Goal: Information Seeking & Learning: Learn about a topic

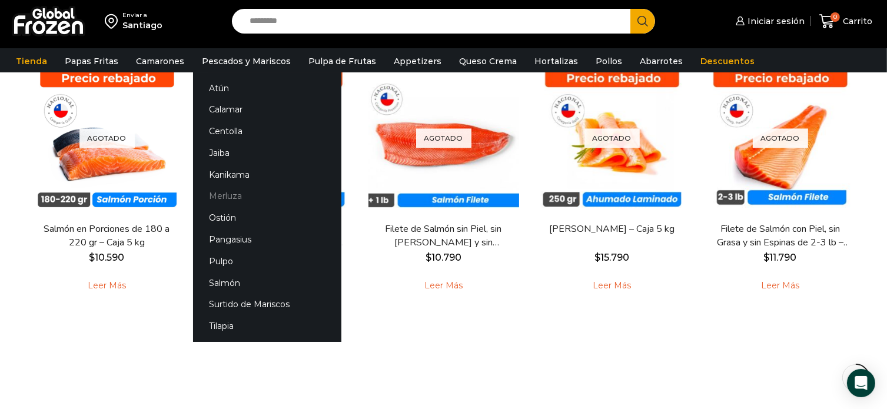
click at [224, 197] on link "Merluza" at bounding box center [267, 196] width 148 height 22
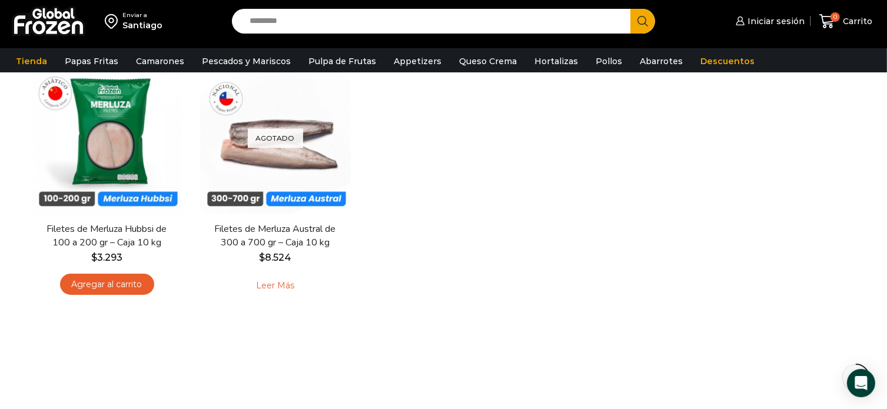
scroll to position [59, 0]
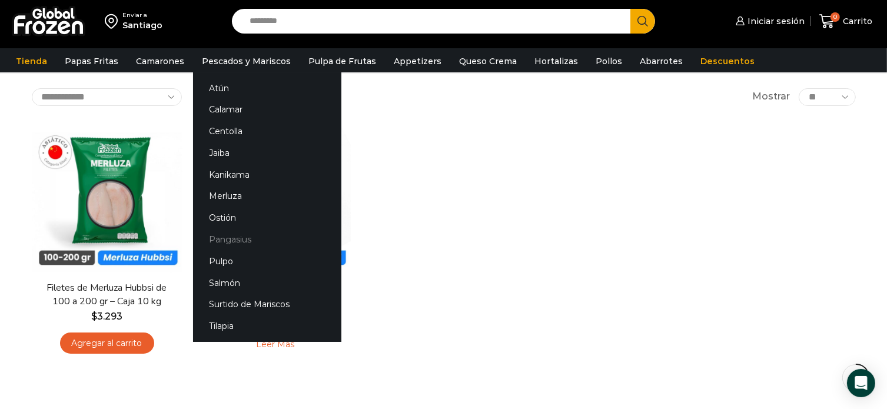
click at [236, 234] on link "Pangasius" at bounding box center [267, 240] width 148 height 22
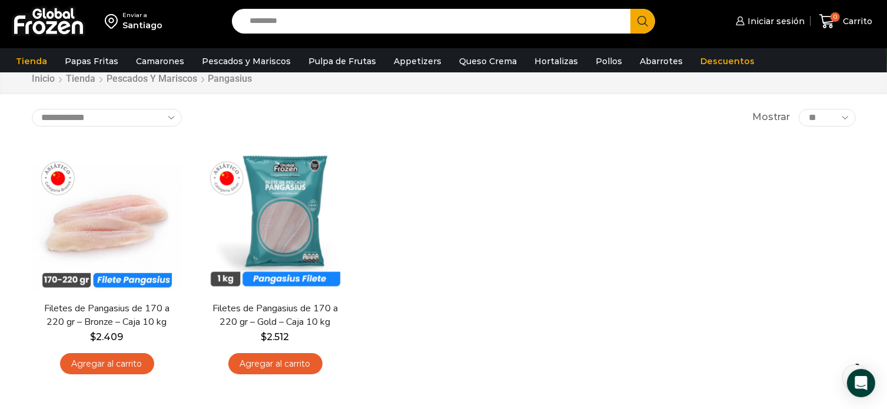
scroll to position [59, 0]
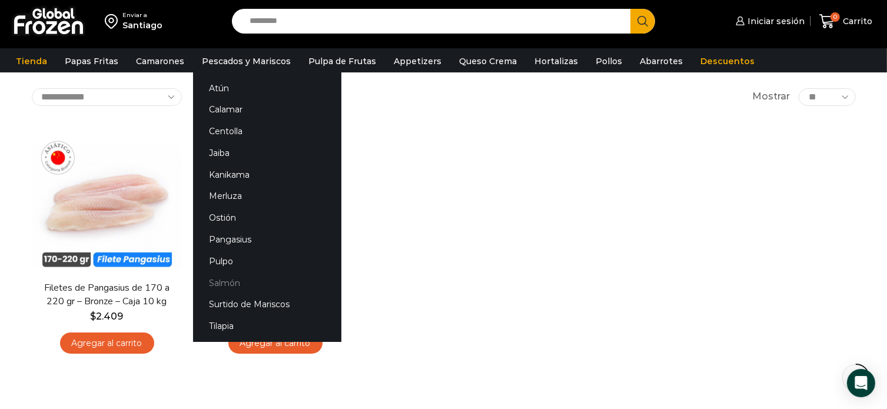
click at [224, 287] on link "Salmón" at bounding box center [267, 283] width 148 height 22
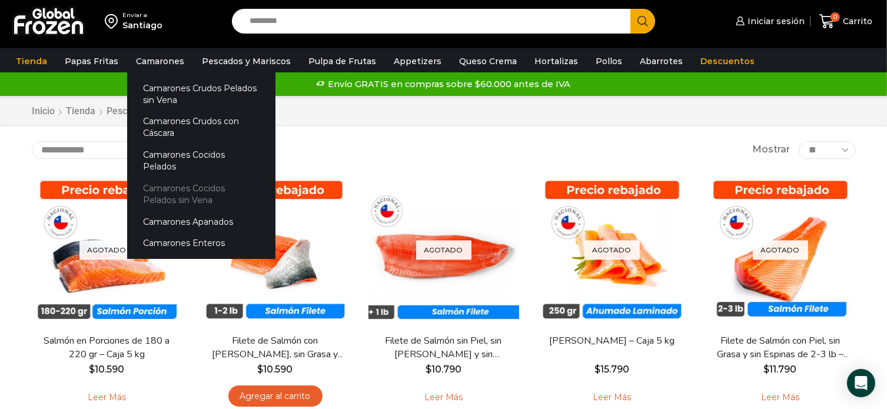
click at [171, 178] on link "Camarones Cocidos Pelados sin Vena" at bounding box center [201, 195] width 148 height 34
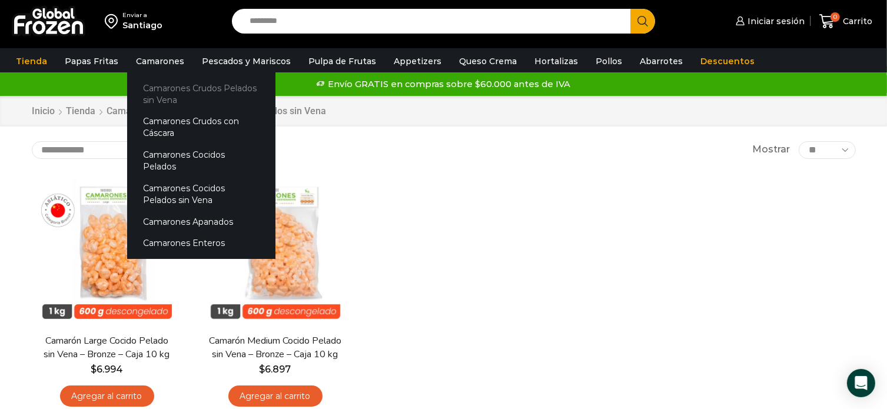
click at [158, 93] on link "Camarones Crudos Pelados sin Vena" at bounding box center [201, 94] width 148 height 34
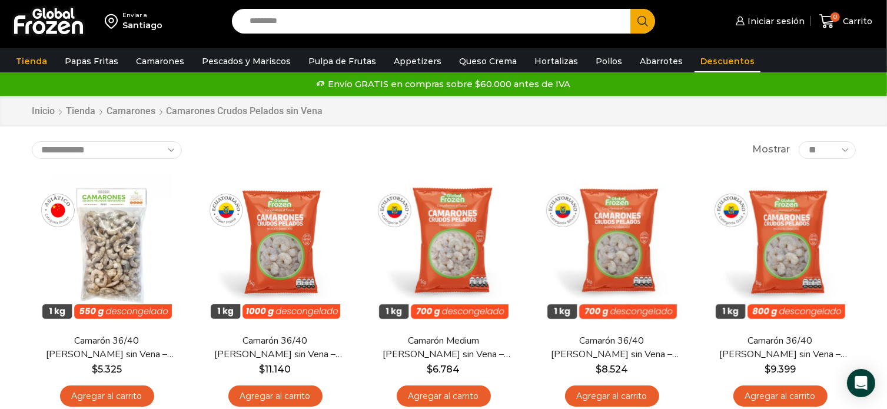
click at [701, 61] on link "Descuentos" at bounding box center [728, 61] width 66 height 22
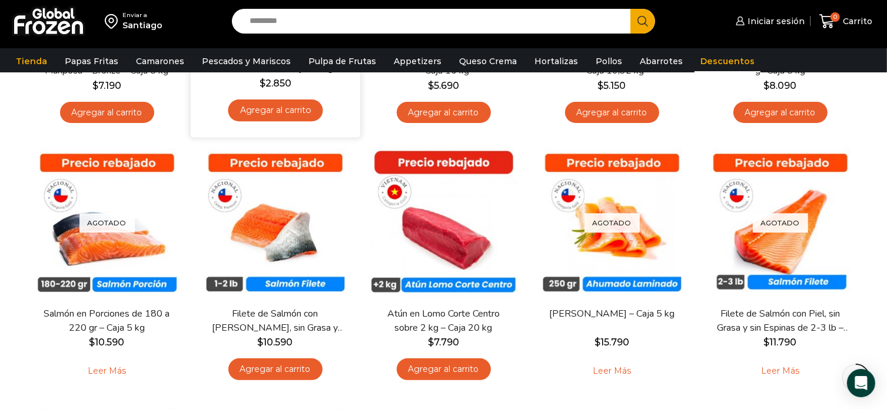
scroll to position [294, 0]
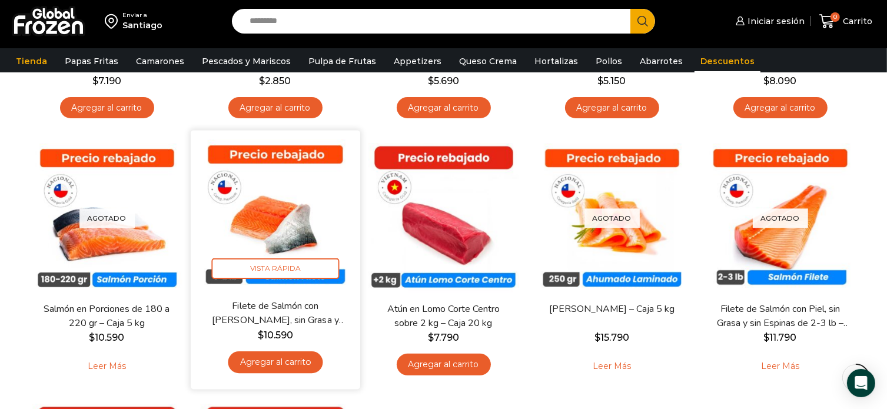
click at [290, 210] on img at bounding box center [276, 216] width 152 height 152
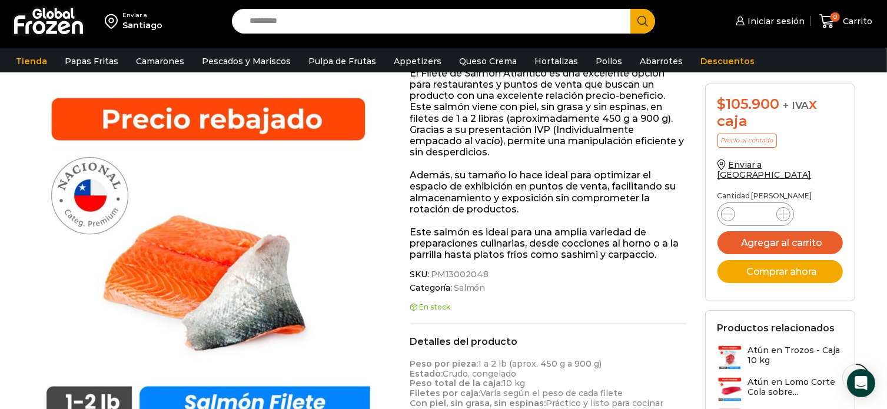
scroll to position [236, 0]
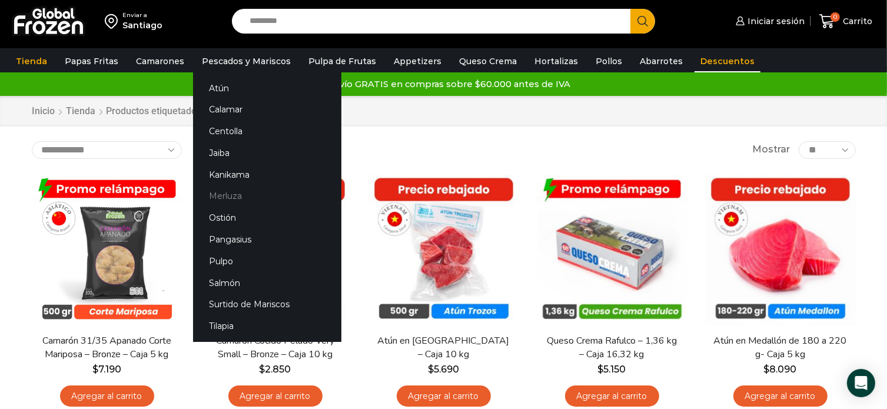
click at [226, 198] on link "Merluza" at bounding box center [267, 196] width 148 height 22
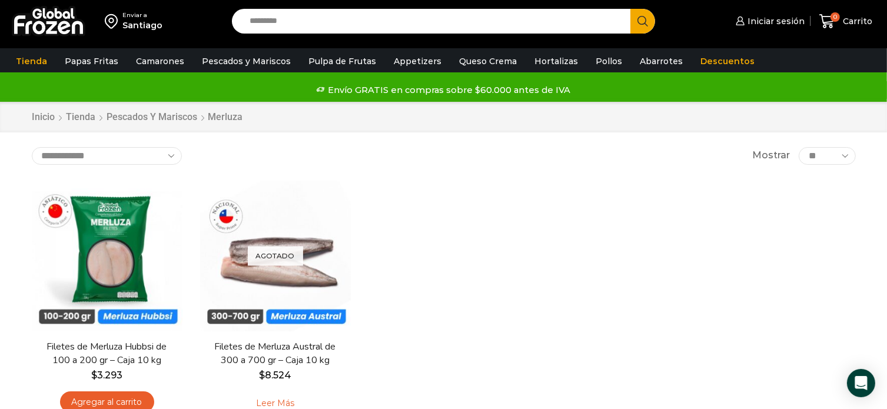
scroll to position [59, 0]
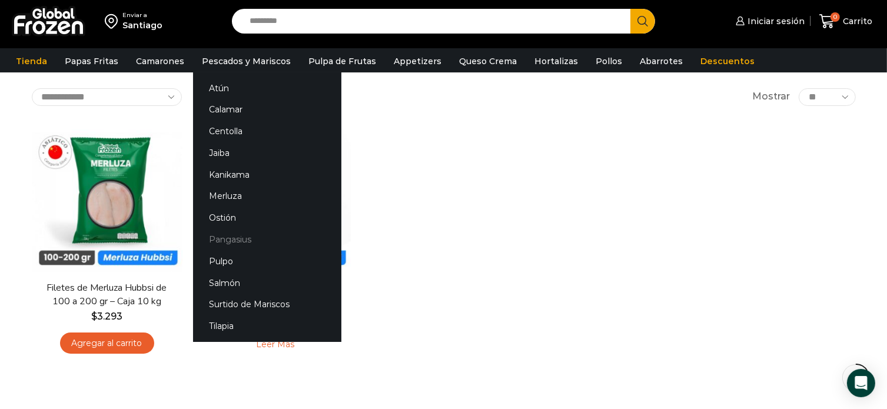
click at [231, 241] on link "Pangasius" at bounding box center [267, 240] width 148 height 22
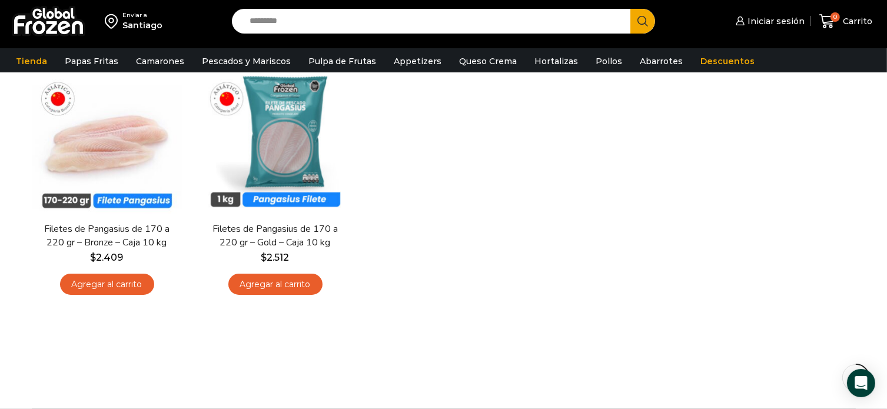
scroll to position [59, 0]
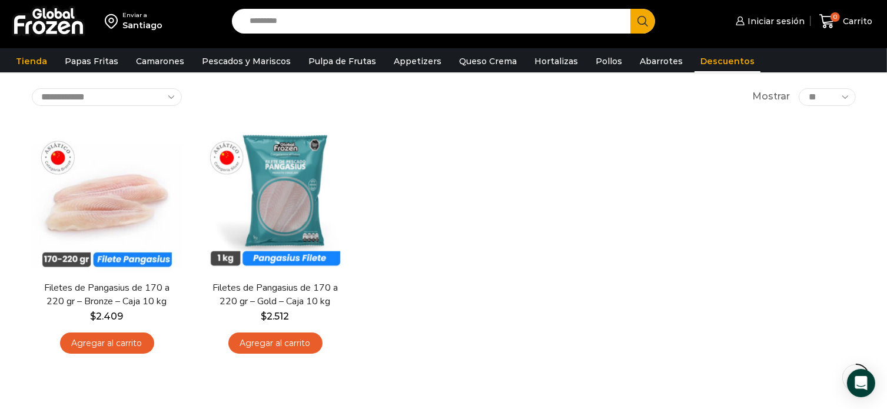
click at [696, 61] on link "Descuentos" at bounding box center [728, 61] width 66 height 22
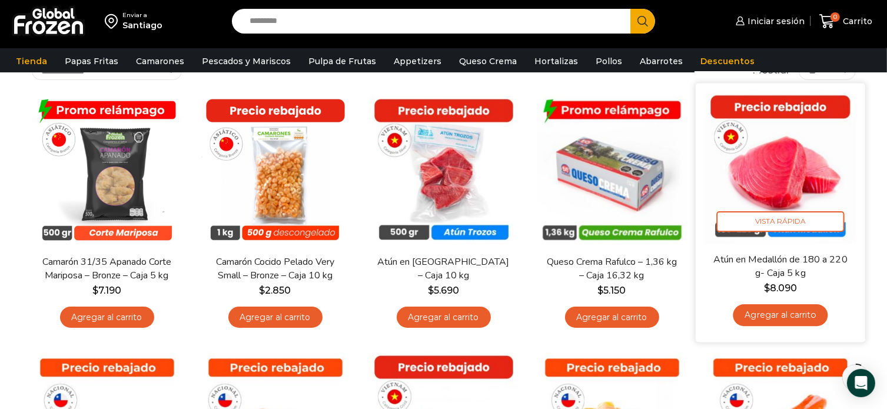
scroll to position [59, 0]
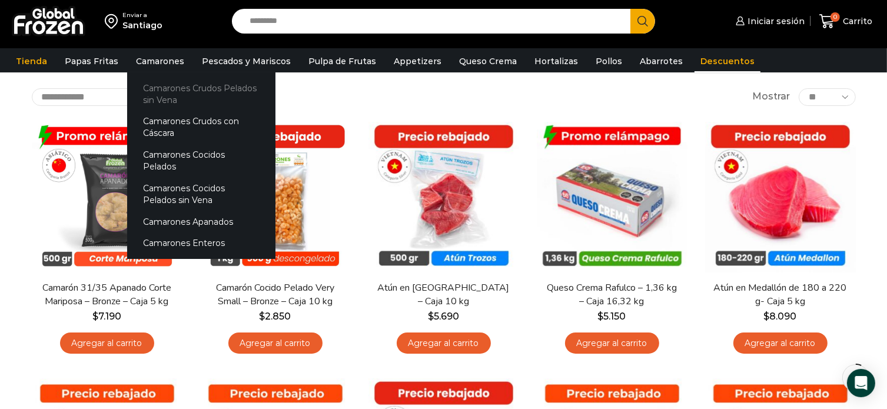
click at [170, 89] on link "Camarones Crudos Pelados sin Vena" at bounding box center [201, 94] width 148 height 34
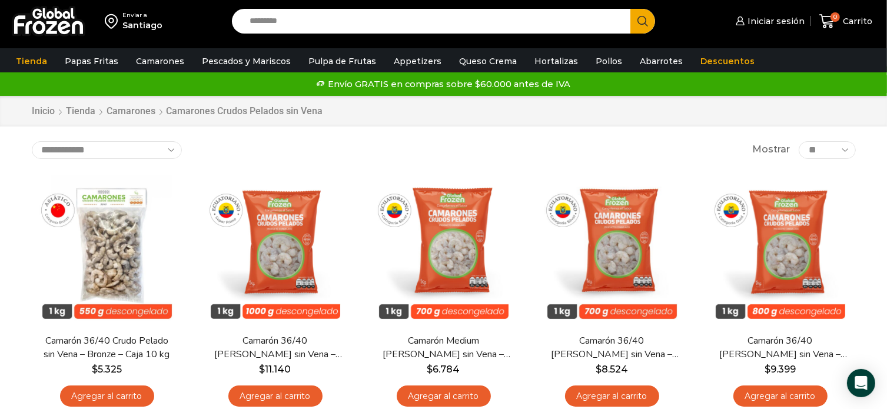
click at [284, 24] on input "Search input" at bounding box center [434, 21] width 381 height 25
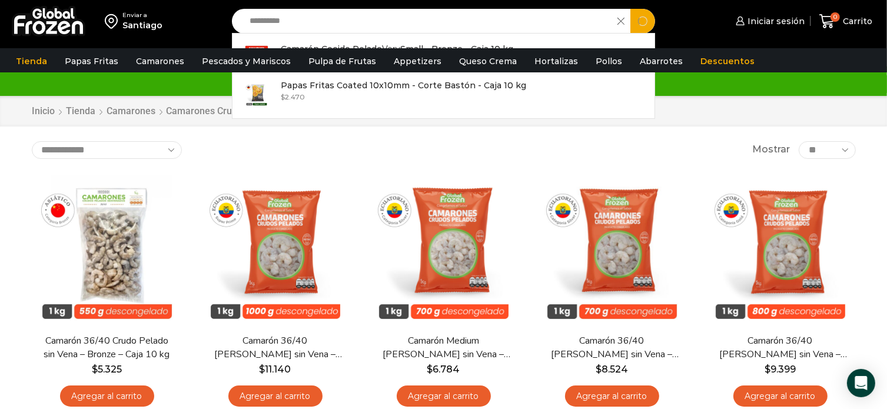
click at [631, 9] on button "Search" at bounding box center [643, 21] width 25 height 25
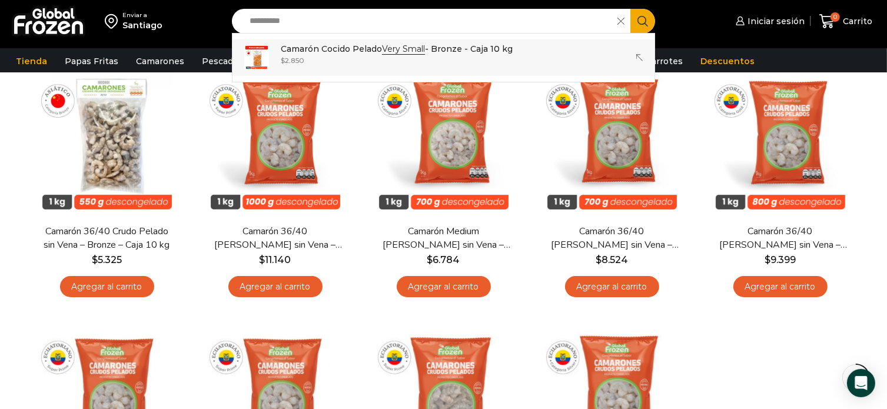
scroll to position [118, 0]
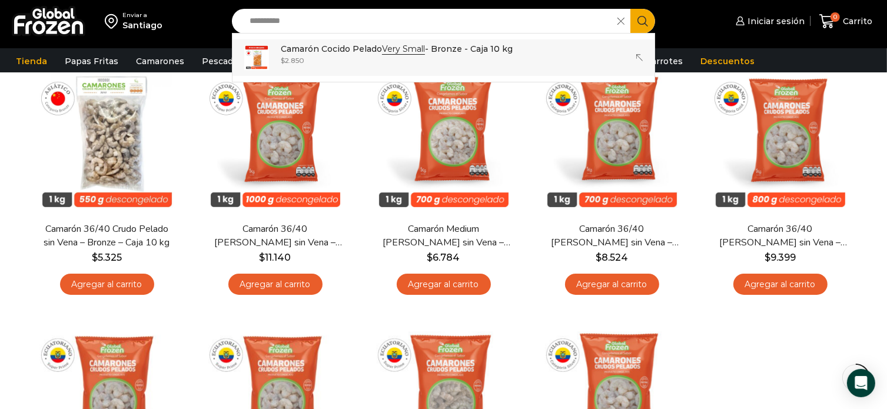
click at [396, 49] on strong "Very Small" at bounding box center [403, 49] width 43 height 11
type input "**********"
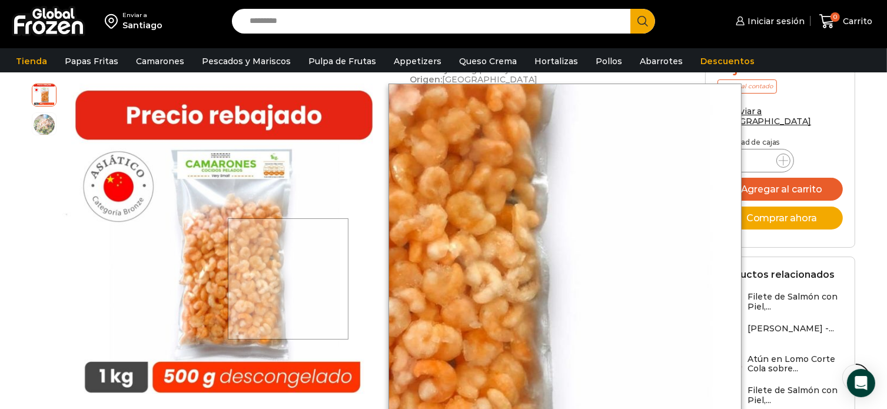
scroll to position [530, 0]
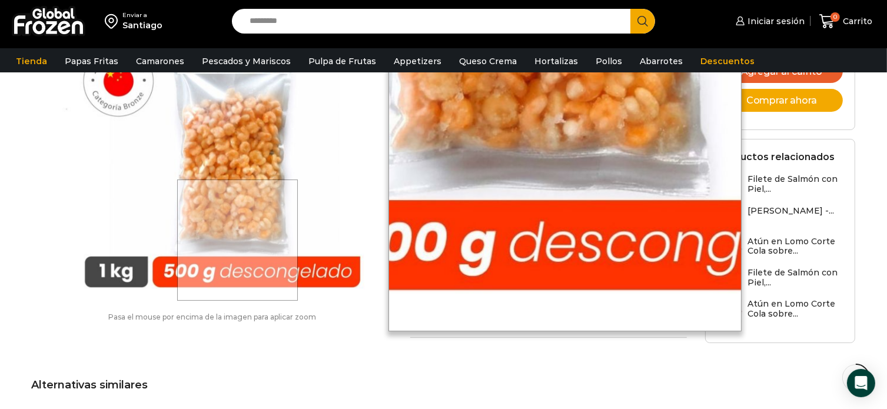
click at [239, 269] on div at bounding box center [237, 240] width 121 height 121
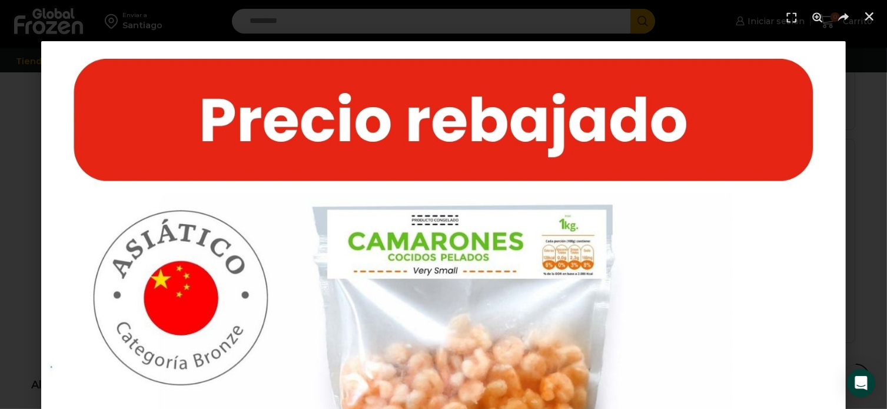
click at [871, 16] on icon "Cerrar (Esc)" at bounding box center [870, 17] width 12 height 12
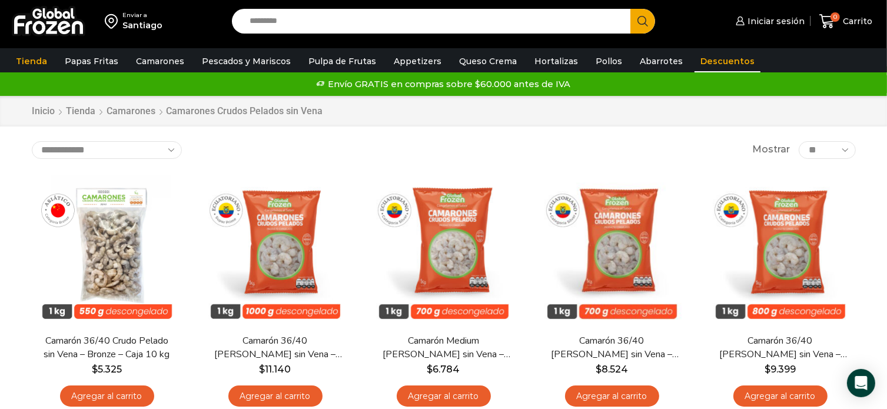
click at [702, 58] on link "Descuentos" at bounding box center [728, 61] width 66 height 22
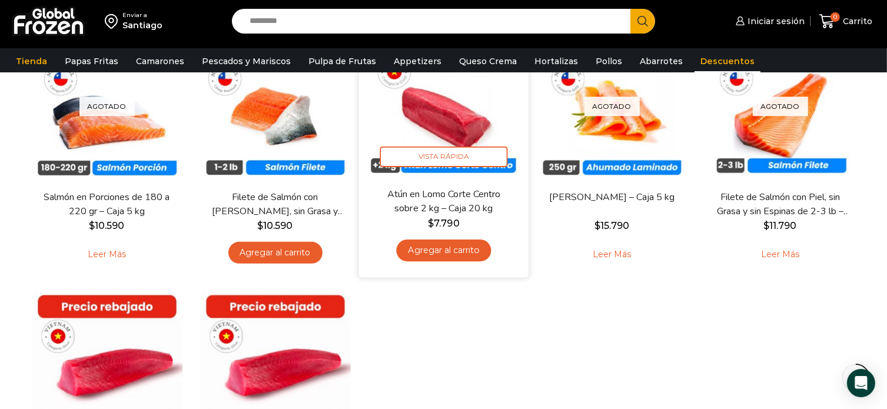
scroll to position [294, 0]
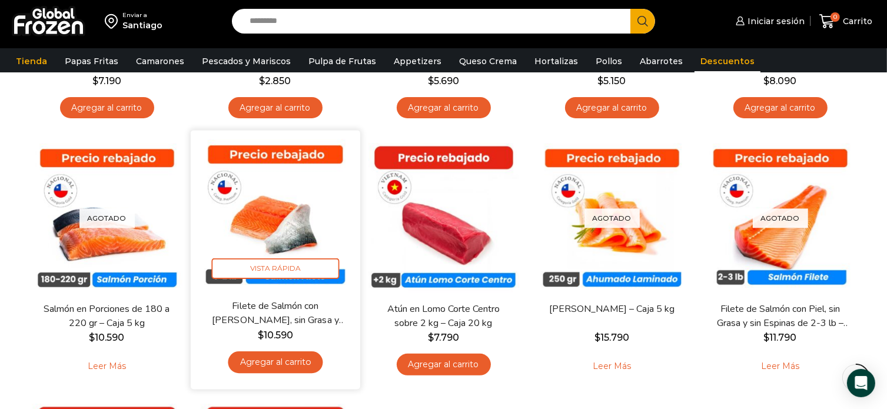
click at [302, 198] on img at bounding box center [276, 216] width 152 height 152
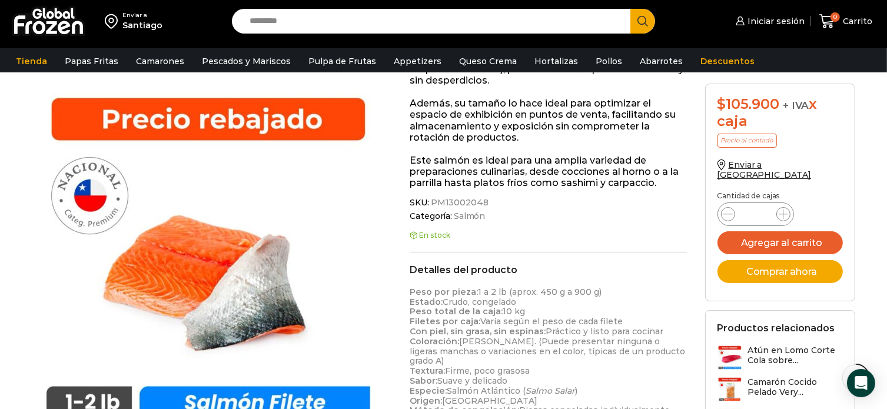
scroll to position [294, 0]
